Goal: Information Seeking & Learning: Learn about a topic

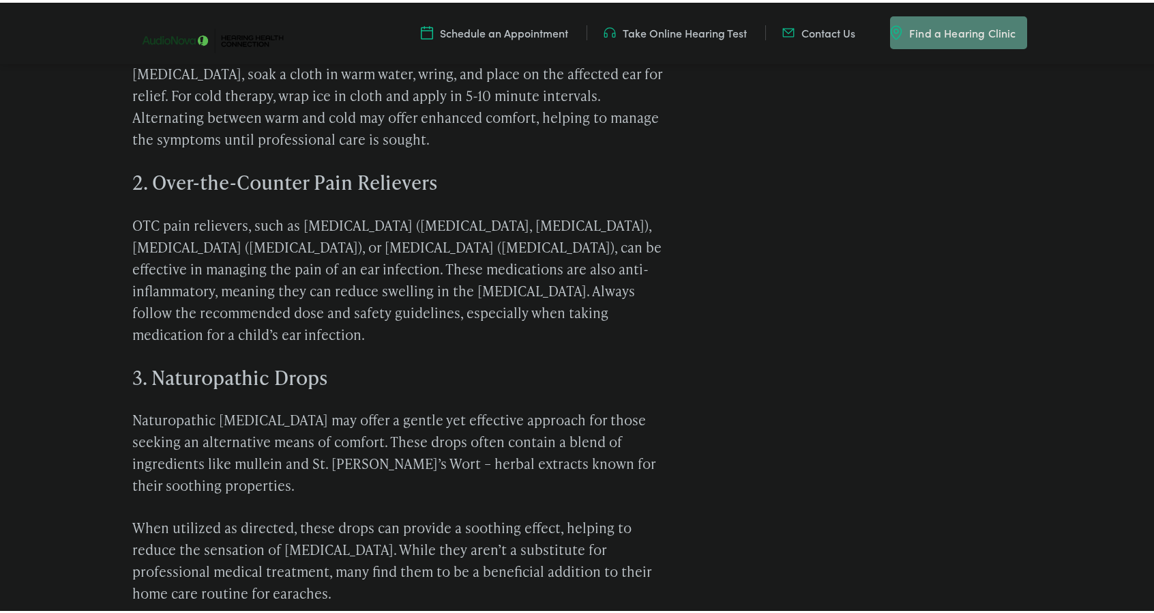
scroll to position [1364, 0]
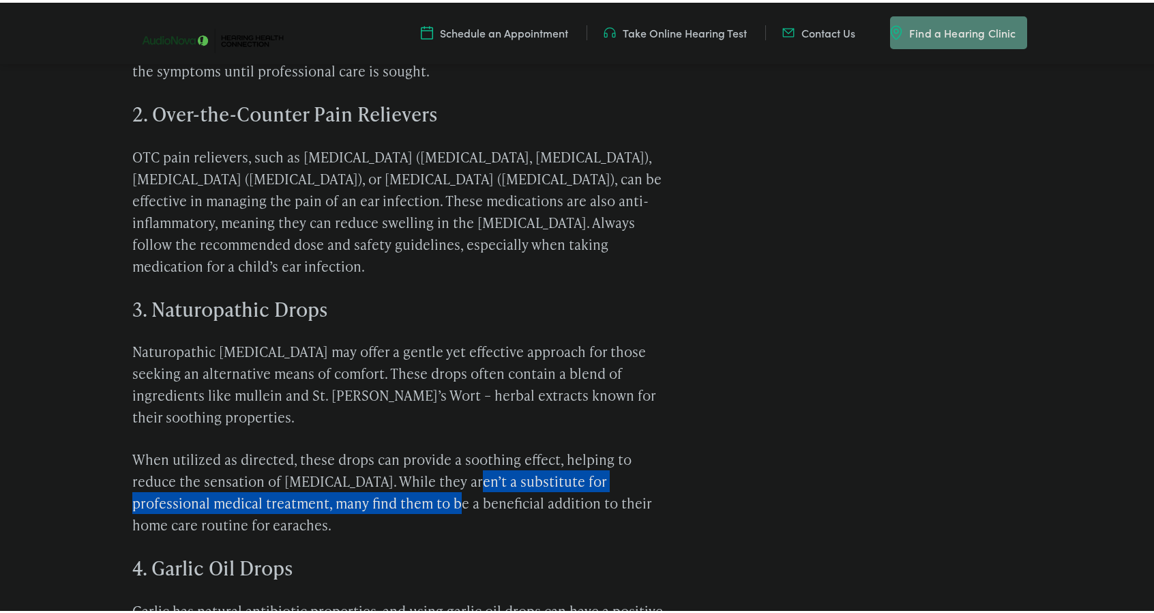
drag, startPoint x: 370, startPoint y: 426, endPoint x: 450, endPoint y: 424, distance: 79.2
click at [450, 445] on p "When utilized as directed, these drops can provide a soothing effect, helping t…" at bounding box center [402, 488] width 540 height 87
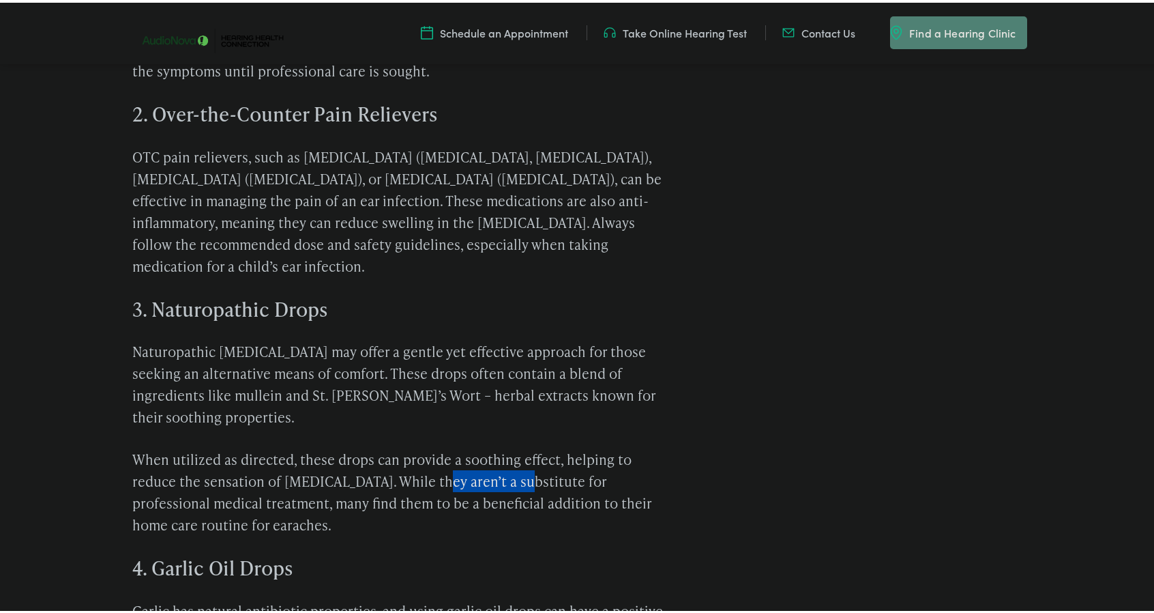
drag, startPoint x: 420, startPoint y: 419, endPoint x: 499, endPoint y: 421, distance: 79.2
click at [499, 445] on p "When utilized as directed, these drops can provide a soothing effect, helping t…" at bounding box center [402, 488] width 540 height 87
drag, startPoint x: 364, startPoint y: 435, endPoint x: 441, endPoint y: 436, distance: 76.4
click at [439, 445] on p "When utilized as directed, these drops can provide a soothing effect, helping t…" at bounding box center [402, 488] width 540 height 87
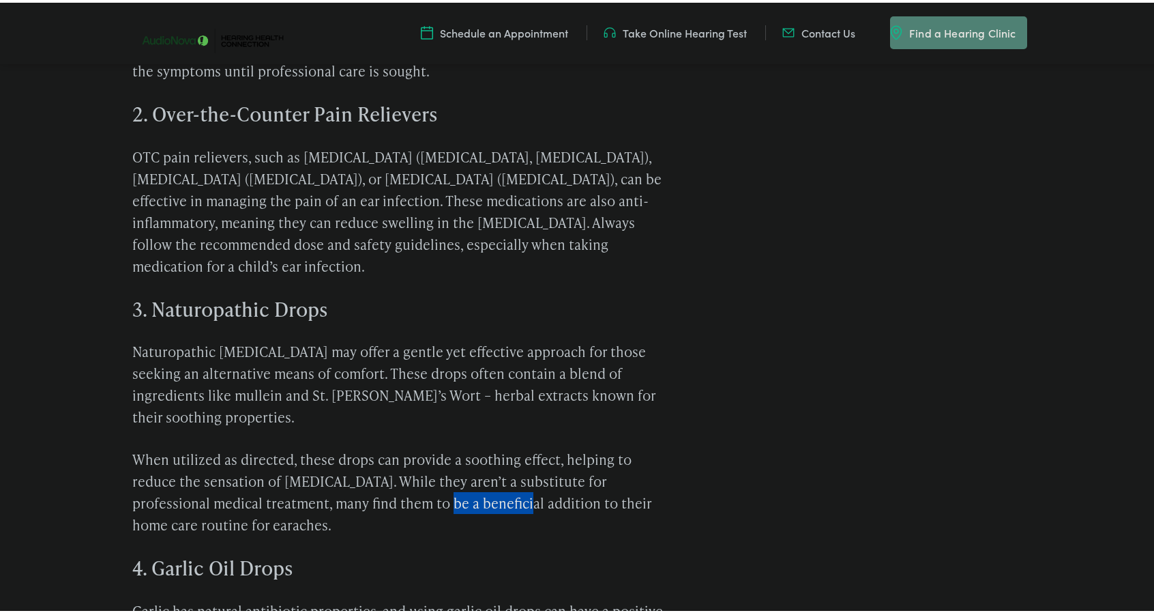
click at [441, 445] on p "When utilized as directed, these drops can provide a soothing effect, helping t…" at bounding box center [402, 488] width 540 height 87
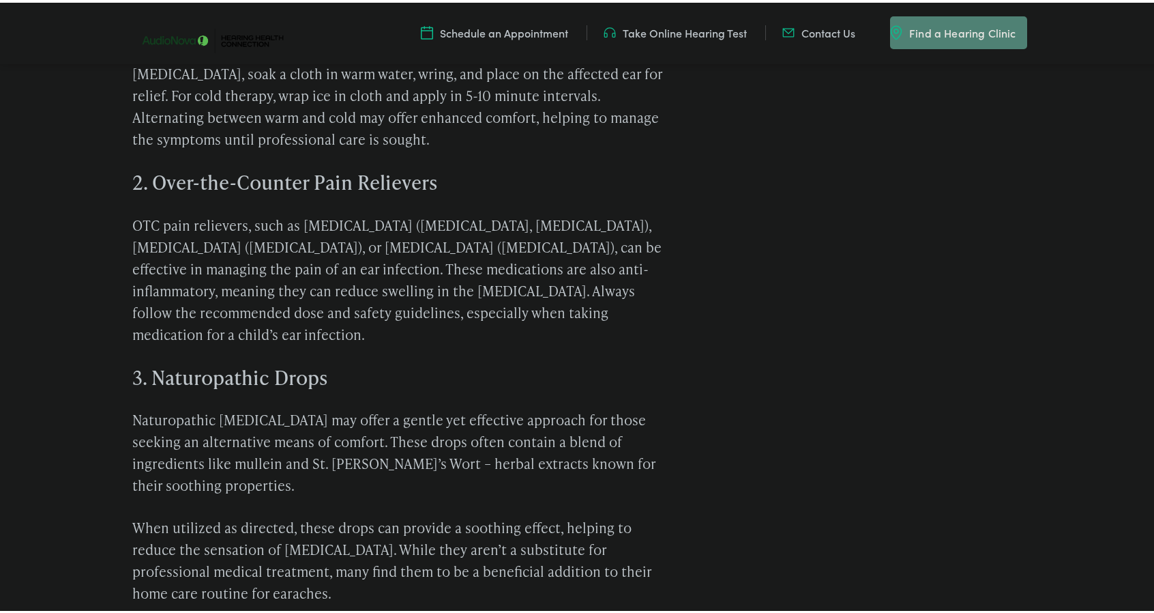
scroll to position [1228, 0]
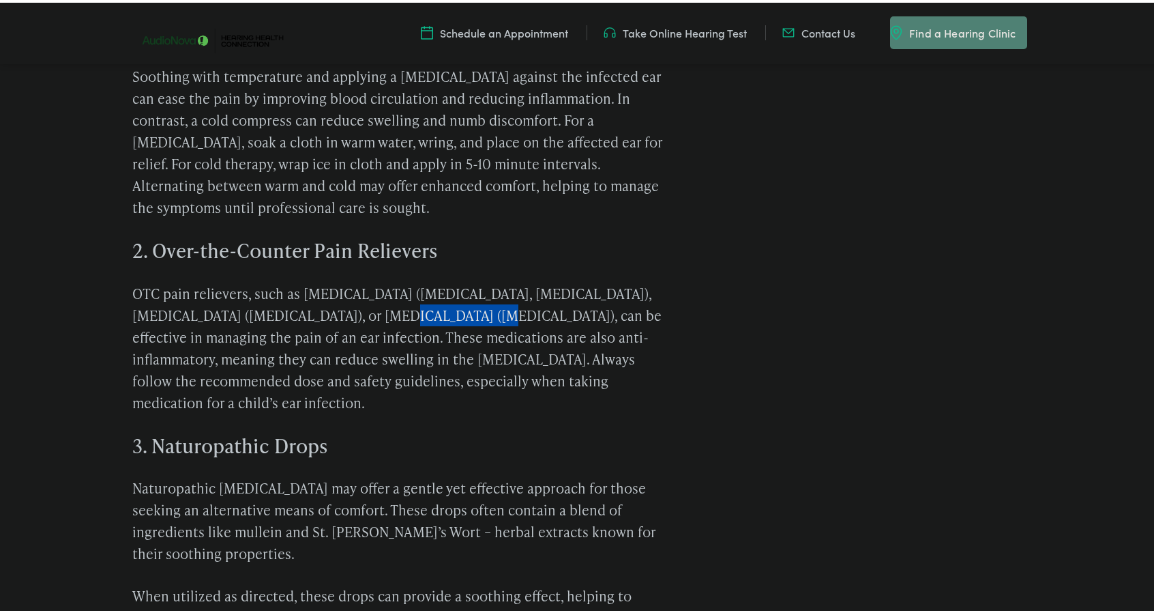
drag, startPoint x: 334, startPoint y: 291, endPoint x: 431, endPoint y: 290, distance: 97.6
click at [431, 290] on p "OTC pain relievers, such as [MEDICAL_DATA] ([MEDICAL_DATA], [MEDICAL_DATA]), [M…" at bounding box center [402, 345] width 540 height 131
click at [433, 290] on p "OTC pain relievers, such as [MEDICAL_DATA] ([MEDICAL_DATA], [MEDICAL_DATA]), [M…" at bounding box center [402, 345] width 540 height 131
click at [298, 302] on p "OTC pain relievers, such as [MEDICAL_DATA] ([MEDICAL_DATA], [MEDICAL_DATA]), [M…" at bounding box center [402, 345] width 540 height 131
drag, startPoint x: 259, startPoint y: 317, endPoint x: 364, endPoint y: 319, distance: 104.4
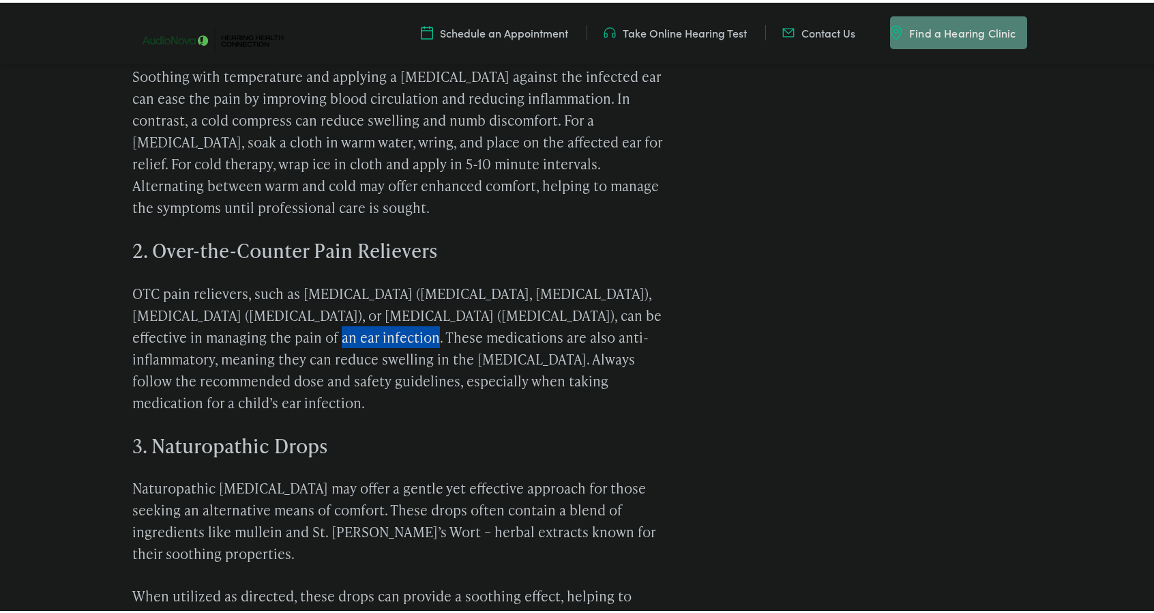
click at [364, 319] on p "OTC pain relievers, such as [MEDICAL_DATA] ([MEDICAL_DATA], [MEDICAL_DATA]), [M…" at bounding box center [402, 345] width 540 height 131
drag, startPoint x: 356, startPoint y: 319, endPoint x: 485, endPoint y: 320, distance: 128.9
click at [485, 320] on p "OTC pain relievers, such as [MEDICAL_DATA] ([MEDICAL_DATA], [MEDICAL_DATA]), [M…" at bounding box center [402, 345] width 540 height 131
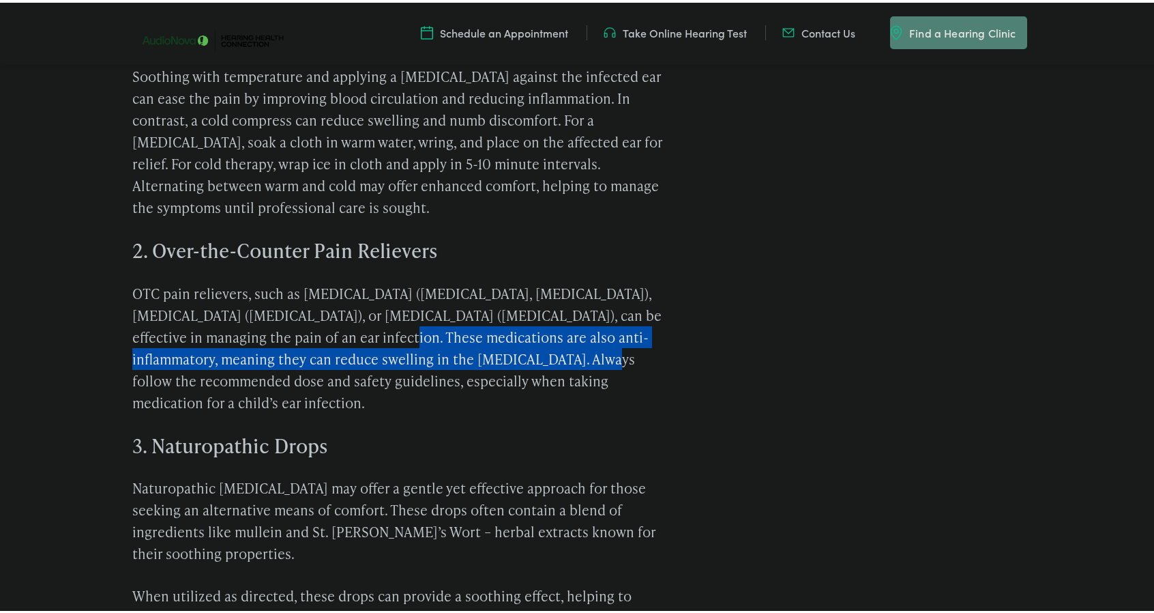
drag, startPoint x: 344, startPoint y: 320, endPoint x: 520, endPoint y: 326, distance: 176.8
click at [520, 326] on p "OTC pain relievers, such as [MEDICAL_DATA] ([MEDICAL_DATA], [MEDICAL_DATA]), [M…" at bounding box center [402, 345] width 540 height 131
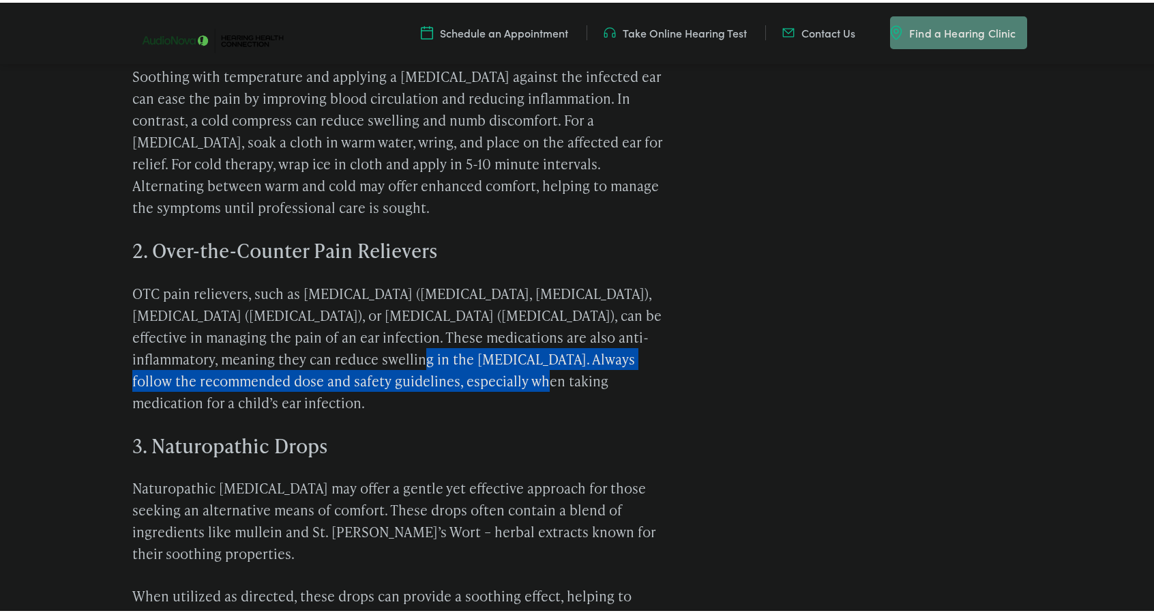
drag, startPoint x: 456, startPoint y: 353, endPoint x: 332, endPoint y: 332, distance: 125.2
click at [332, 332] on p "OTC pain relievers, such as [MEDICAL_DATA] ([MEDICAL_DATA], [MEDICAL_DATA]), [M…" at bounding box center [402, 345] width 540 height 131
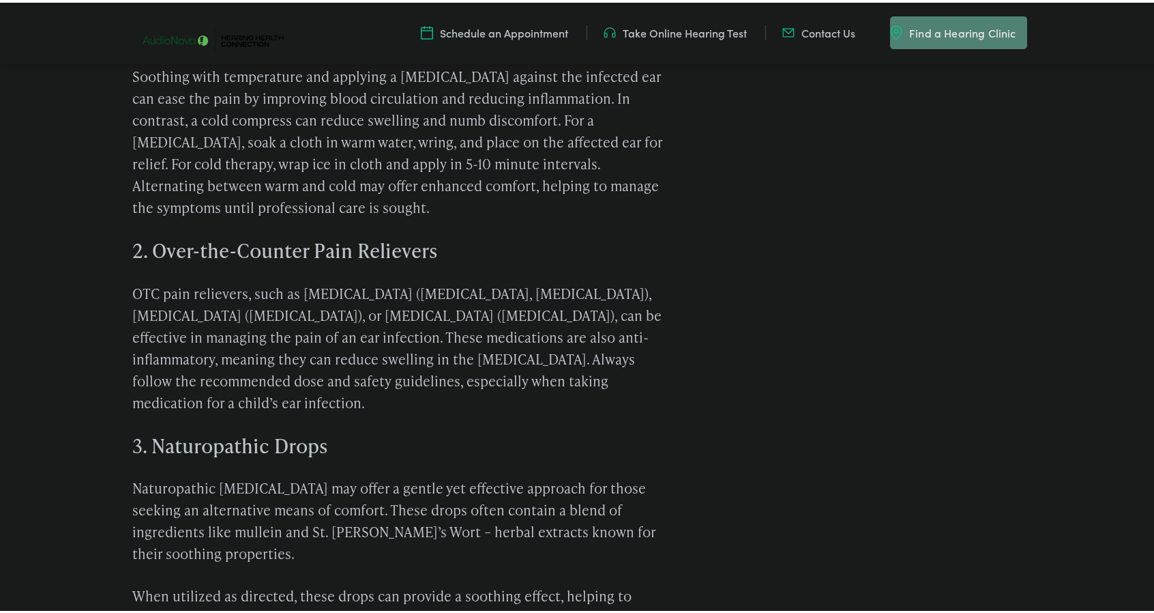
scroll to position [1091, 0]
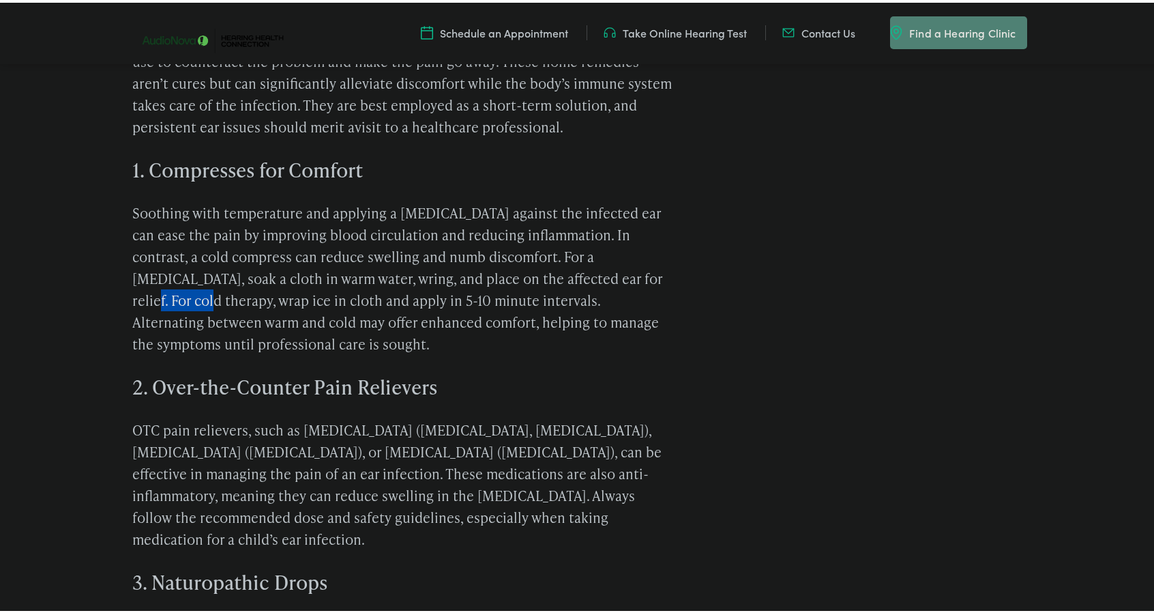
drag, startPoint x: 550, startPoint y: 257, endPoint x: 610, endPoint y: 257, distance: 60.0
click at [610, 257] on p "Soothing with temperature and applying a [MEDICAL_DATA] against the infected ea…" at bounding box center [402, 275] width 540 height 153
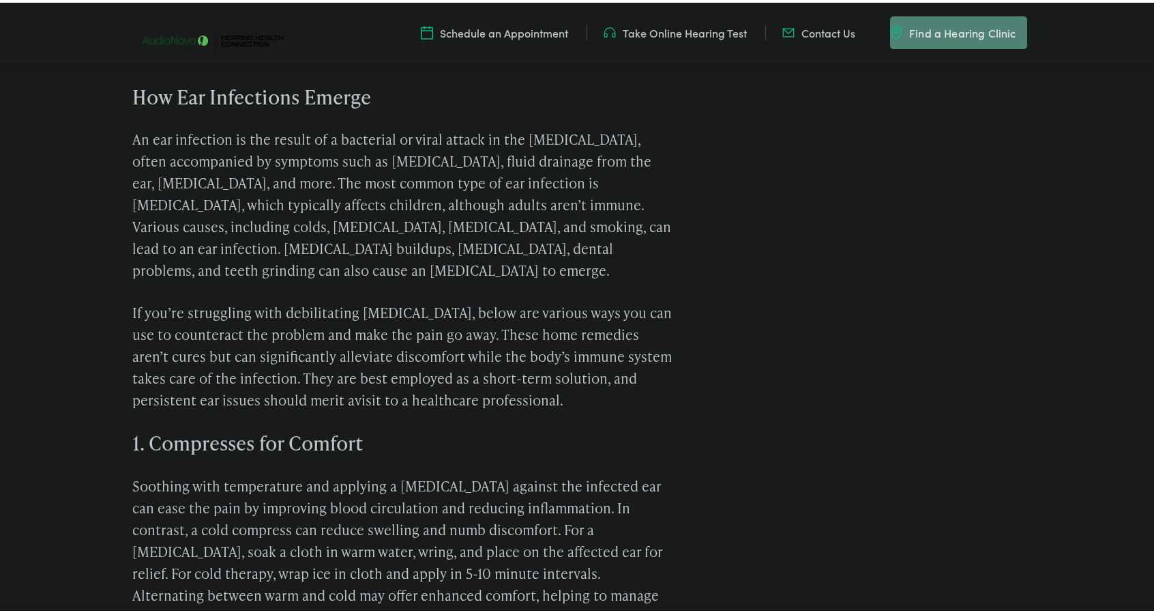
scroll to position [750, 0]
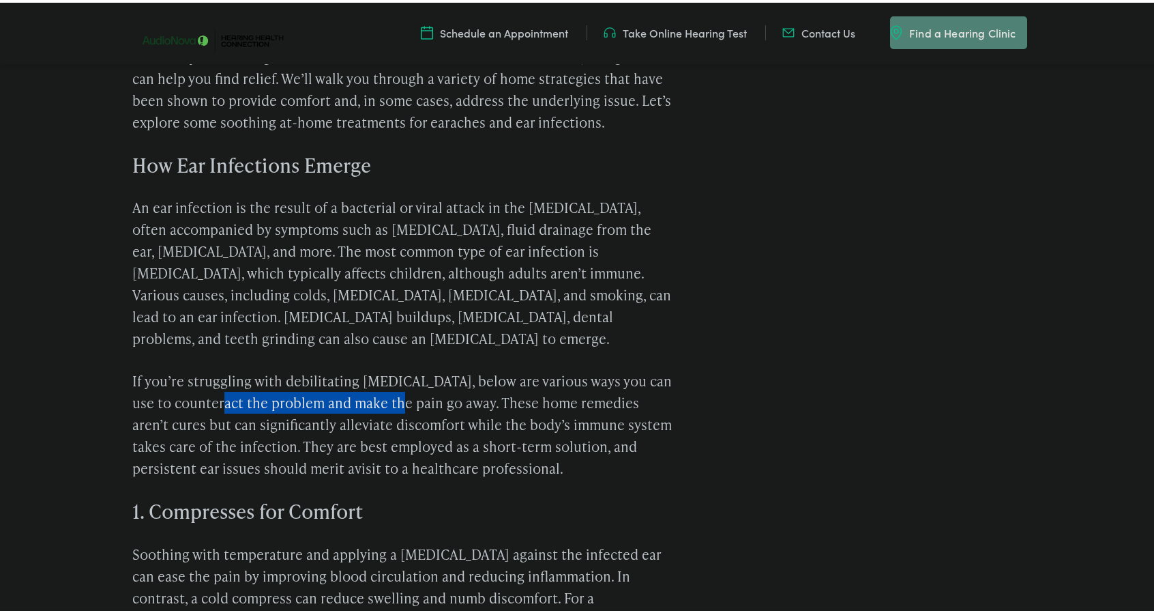
drag, startPoint x: 214, startPoint y: 370, endPoint x: 394, endPoint y: 371, distance: 180.8
click at [394, 371] on p "If you’re struggling with debilitating [MEDICAL_DATA], below are various ways y…" at bounding box center [402, 421] width 540 height 109
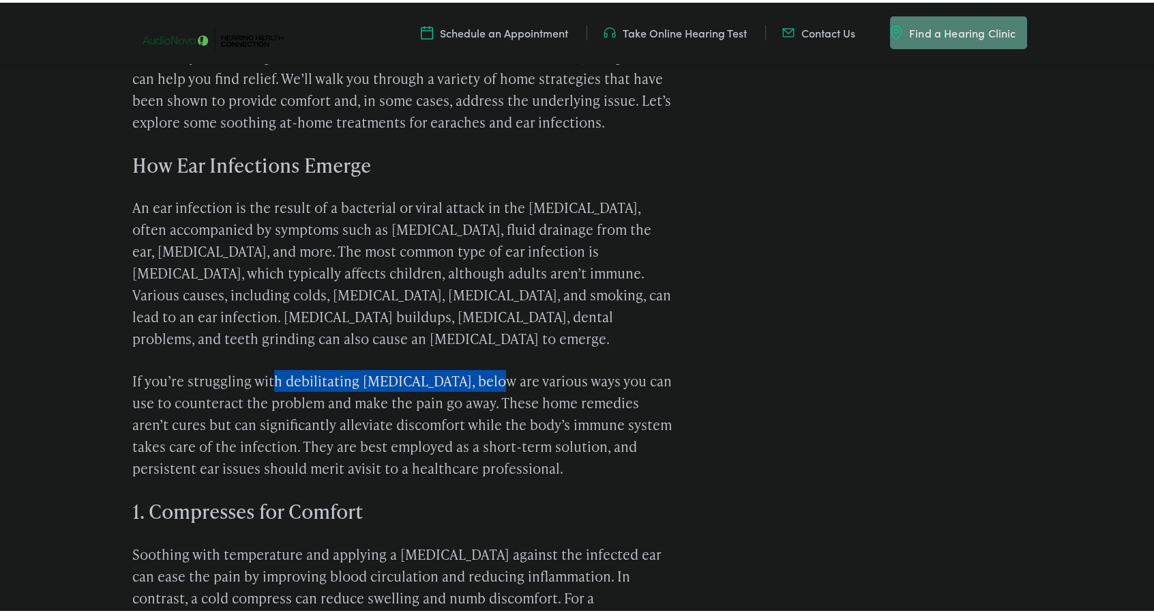
drag, startPoint x: 267, startPoint y: 355, endPoint x: 478, endPoint y: 358, distance: 210.1
click at [478, 367] on p "If you’re struggling with debilitating [MEDICAL_DATA], below are various ways y…" at bounding box center [402, 421] width 540 height 109
drag, startPoint x: 485, startPoint y: 357, endPoint x: 545, endPoint y: 360, distance: 60.1
click at [545, 367] on p "If you’re struggling with debilitating [MEDICAL_DATA], below are various ways y…" at bounding box center [402, 421] width 540 height 109
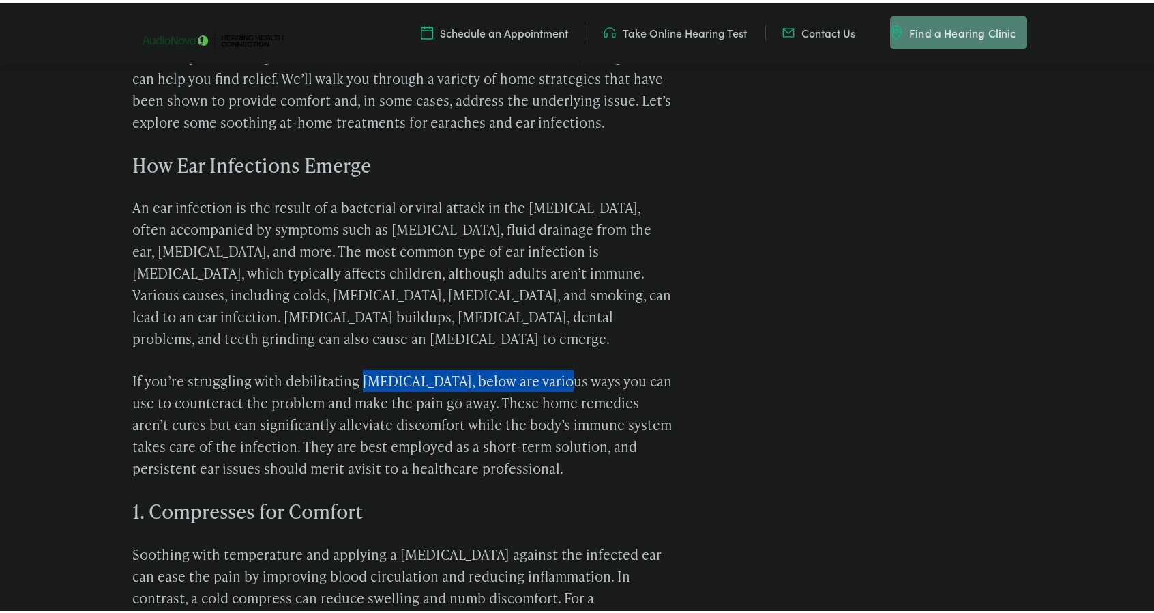
click at [545, 367] on p "If you’re struggling with debilitating [MEDICAL_DATA], below are various ways y…" at bounding box center [402, 421] width 540 height 109
